Goal: Communication & Community: Share content

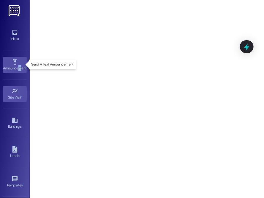
drag, startPoint x: 19, startPoint y: 68, endPoint x: 21, endPoint y: 65, distance: 3.5
click at [21, 65] on div "Announcement •" at bounding box center [15, 68] width 30 height 6
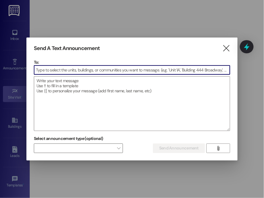
click at [61, 67] on input at bounding box center [132, 69] width 196 height 9
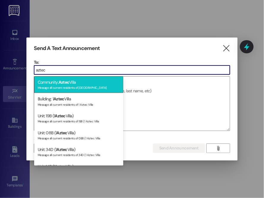
type input "aztec"
click at [63, 81] on span "Aztec" at bounding box center [64, 81] width 11 height 5
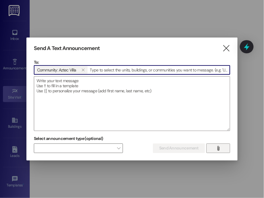
click at [212, 149] on button "" at bounding box center [219, 148] width 24 height 10
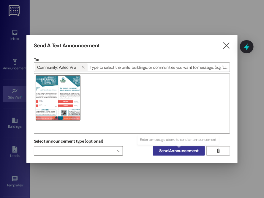
click at [191, 151] on span "Send Announcement" at bounding box center [179, 151] width 40 height 6
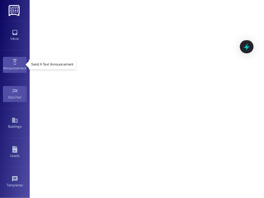
click at [12, 63] on icon at bounding box center [15, 62] width 7 height 7
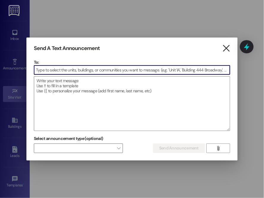
click at [223, 49] on icon "" at bounding box center [226, 48] width 8 height 6
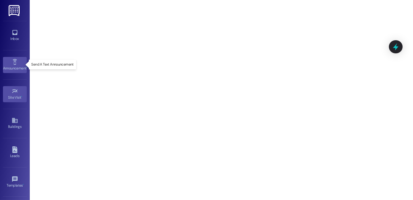
click at [9, 63] on link "Announcement •" at bounding box center [15, 65] width 24 height 16
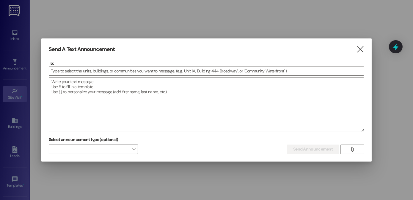
click at [264, 49] on icon "" at bounding box center [360, 49] width 8 height 6
